Goal: Navigation & Orientation: Find specific page/section

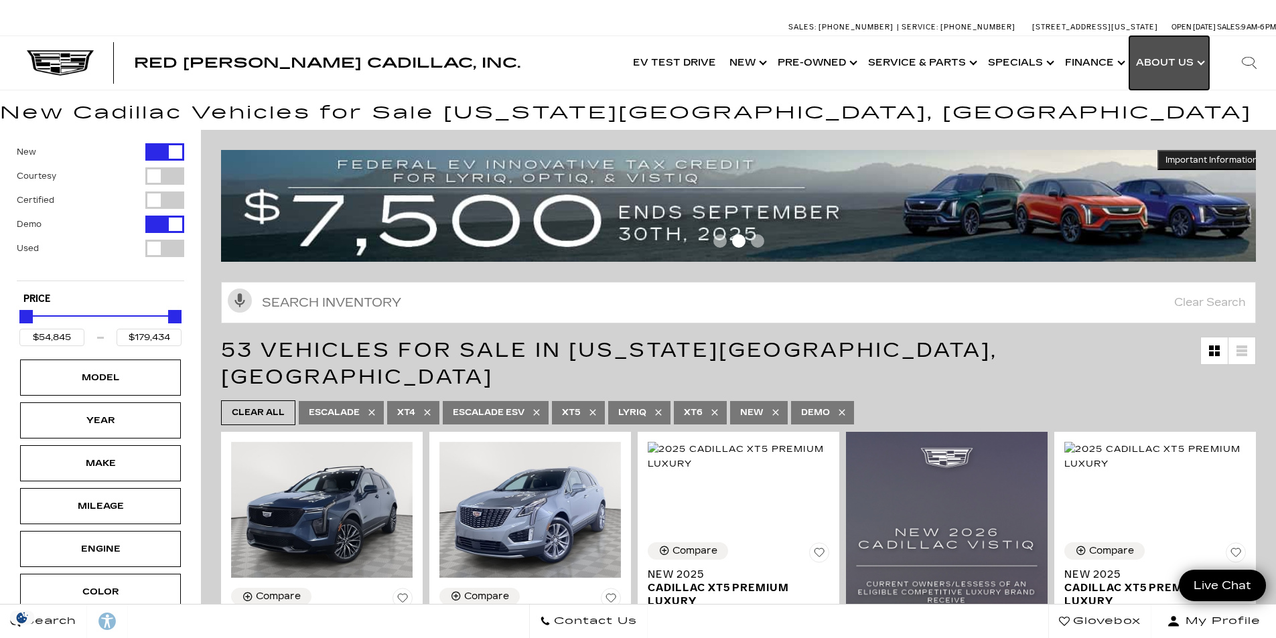
click at [1168, 69] on link "Show About Us" at bounding box center [1169, 63] width 80 height 54
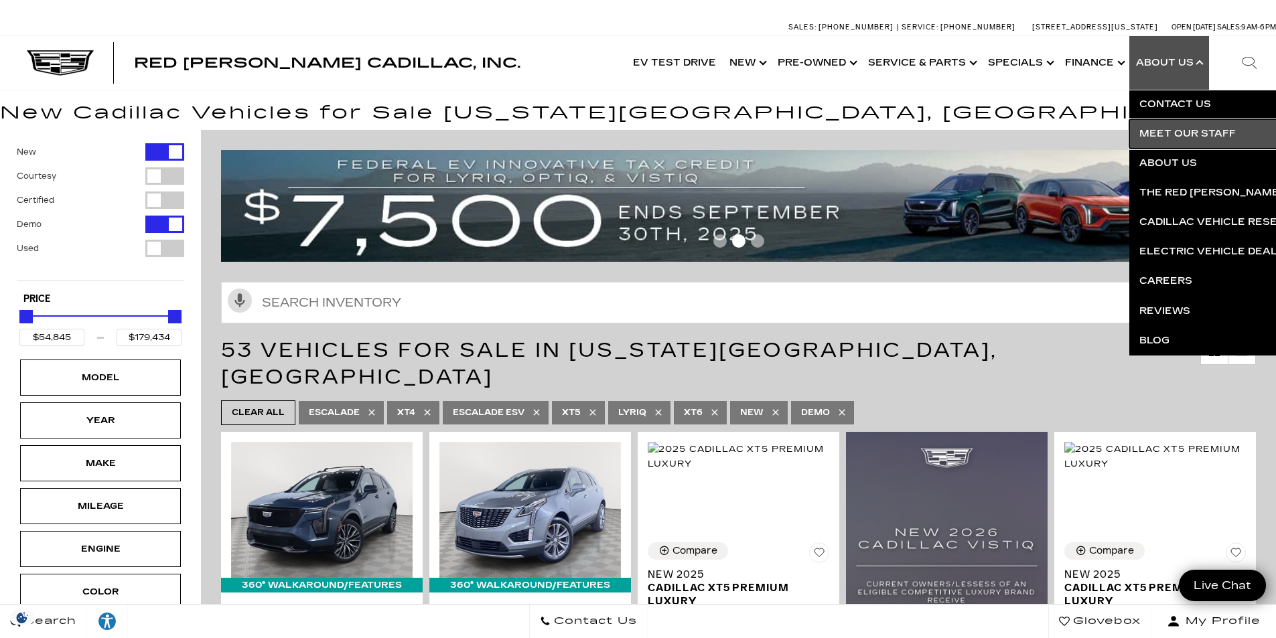
click at [1167, 131] on link "Meet Our Staff" at bounding box center [1291, 133] width 324 height 29
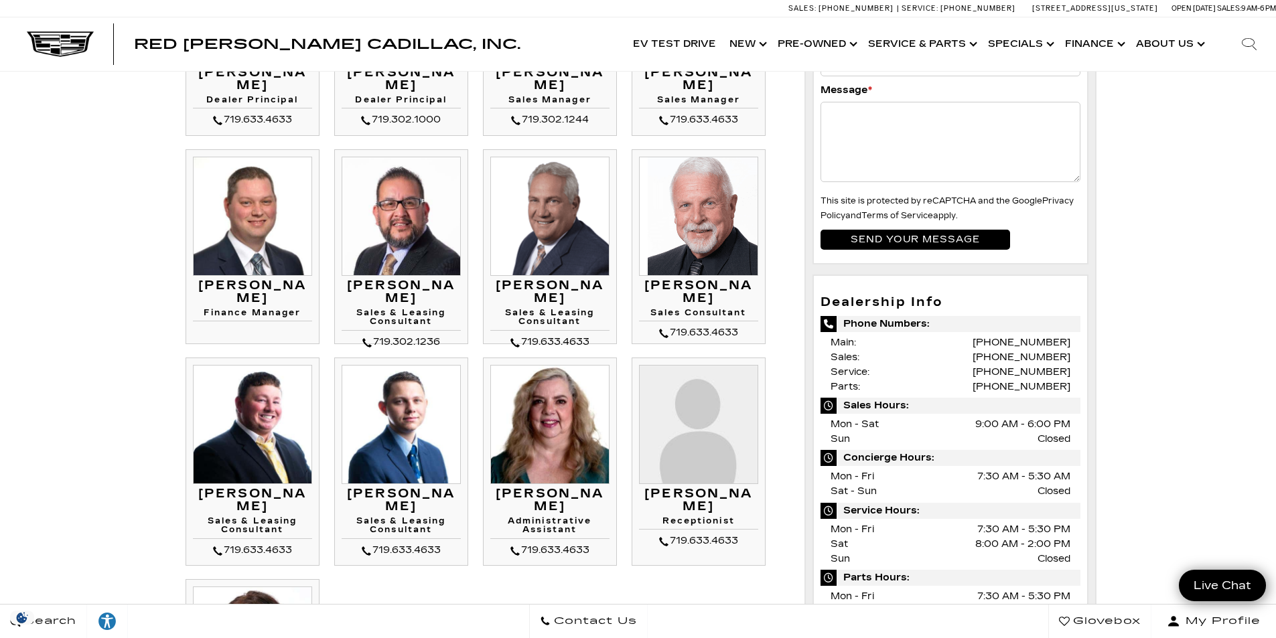
scroll to position [67, 0]
